Goal: Check status: Check status

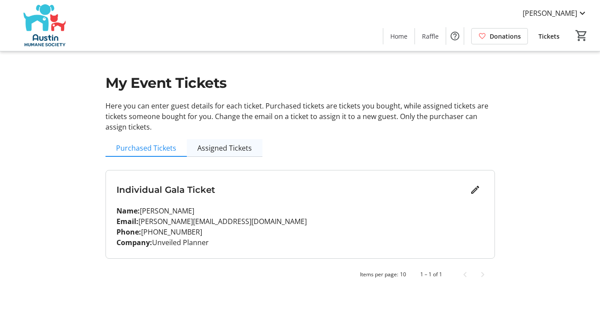
click at [218, 151] on span "Assigned Tickets" at bounding box center [224, 148] width 55 height 7
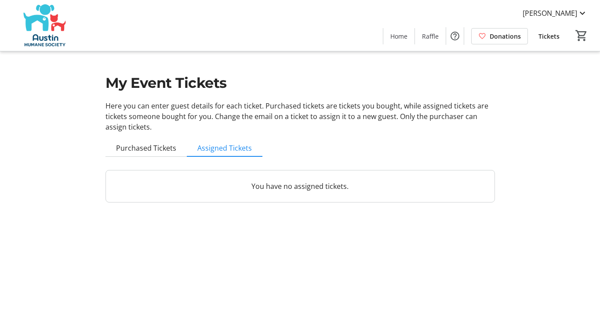
click at [238, 209] on div "You have no assigned tickets." at bounding box center [299, 187] width 389 height 54
click at [238, 194] on div "You have no assigned tickets." at bounding box center [300, 187] width 389 height 32
click at [147, 152] on span "Purchased Tickets" at bounding box center [146, 148] width 60 height 7
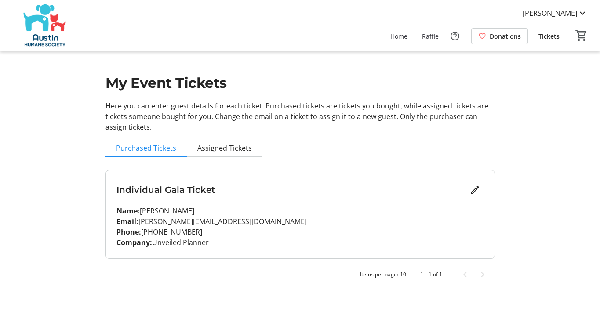
click at [390, 252] on div "Individual Gala Ticket Name: Samantha Chacon Email: samanthajo@unveiledplanner.…" at bounding box center [300, 215] width 389 height 88
click at [238, 155] on span "Assigned Tickets" at bounding box center [224, 148] width 55 height 18
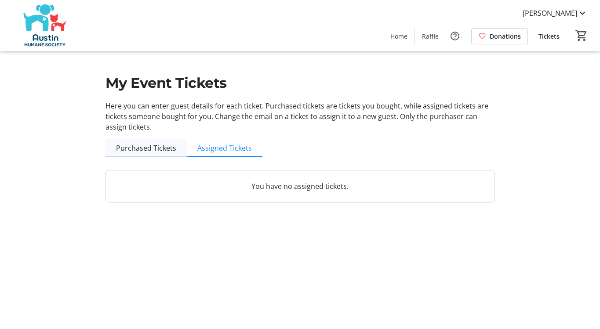
click at [158, 145] on span "Purchased Tickets" at bounding box center [146, 148] width 60 height 7
